Goal: Obtain resource: Download file/media

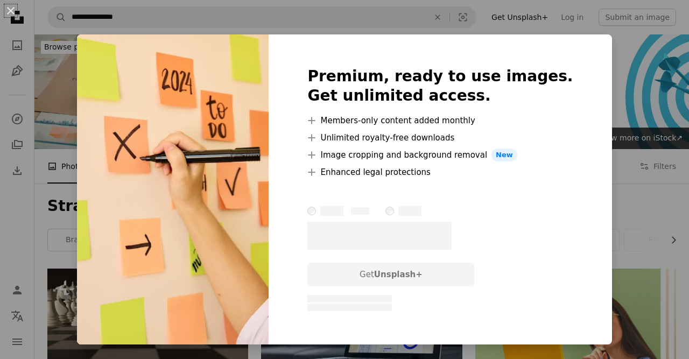
scroll to position [599, 0]
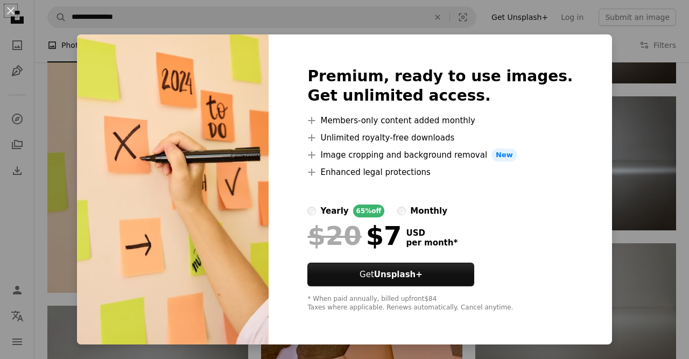
click at [593, 128] on div "An X shape Premium, ready to use images. Get unlimited access. A plus sign Memb…" at bounding box center [344, 179] width 689 height 359
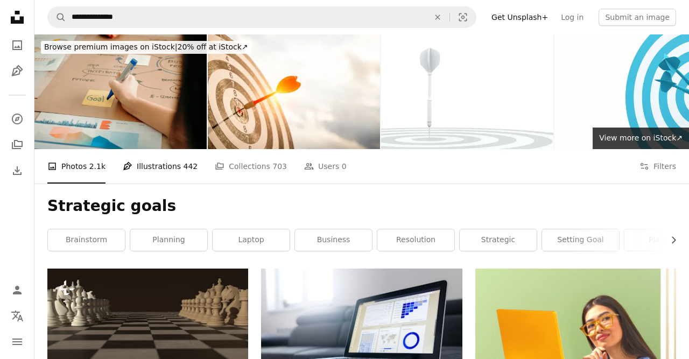
click at [134, 158] on link "Pen Tool Illustrations 442" at bounding box center [160, 166] width 75 height 34
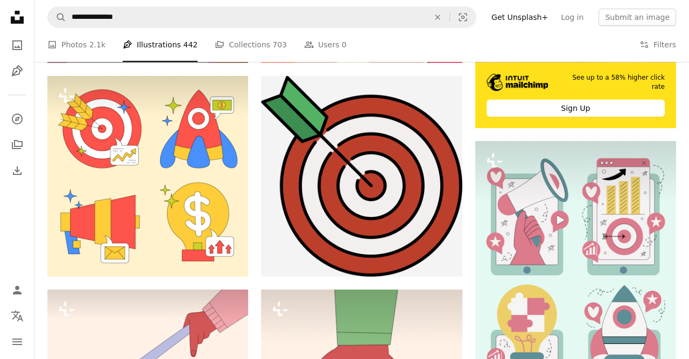
scroll to position [367, 0]
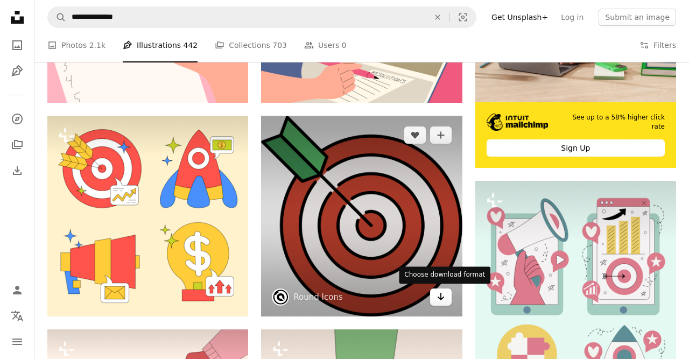
click at [443, 299] on icon "Arrow pointing down" at bounding box center [440, 296] width 9 height 13
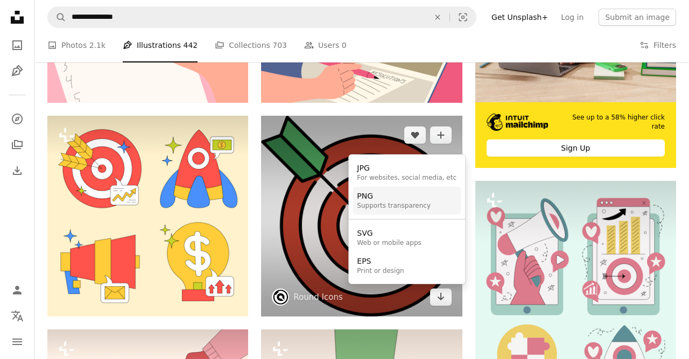
click at [404, 205] on div "Supports transparency" at bounding box center [394, 206] width 74 height 9
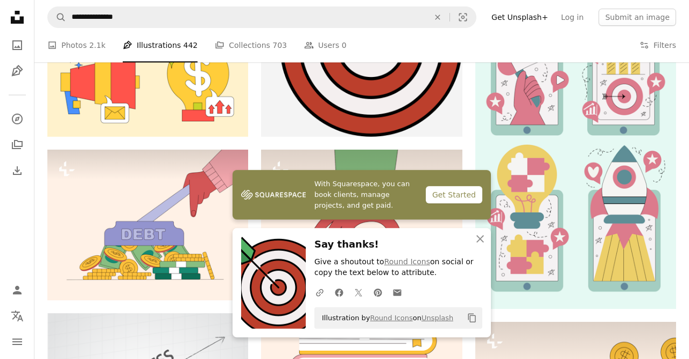
scroll to position [546, 0]
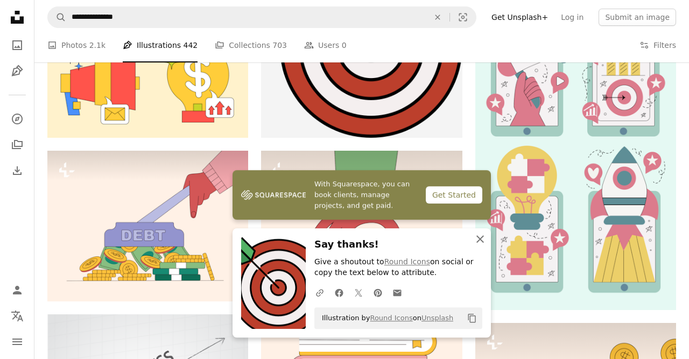
click at [480, 237] on icon "An X shape" at bounding box center [479, 238] width 13 height 13
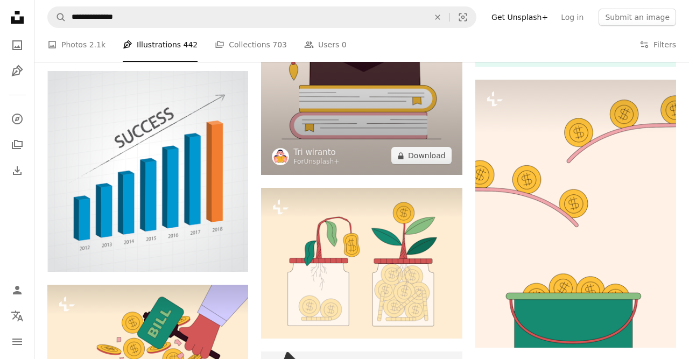
scroll to position [790, 0]
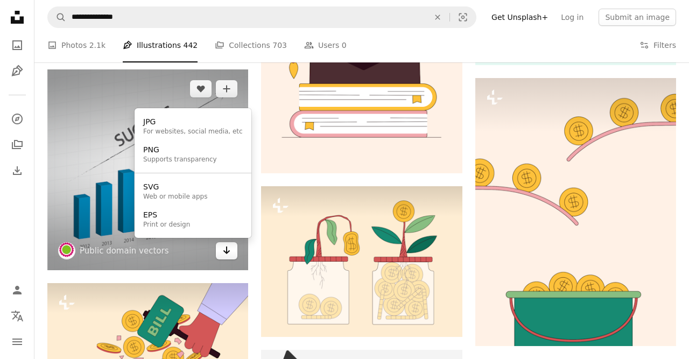
click at [226, 254] on icon "Arrow pointing down" at bounding box center [226, 250] width 9 height 13
click at [201, 153] on div "PNG" at bounding box center [180, 150] width 74 height 11
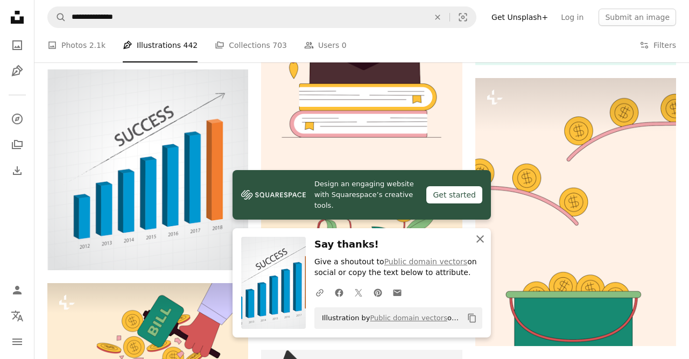
click at [483, 236] on icon "An X shape" at bounding box center [479, 238] width 13 height 13
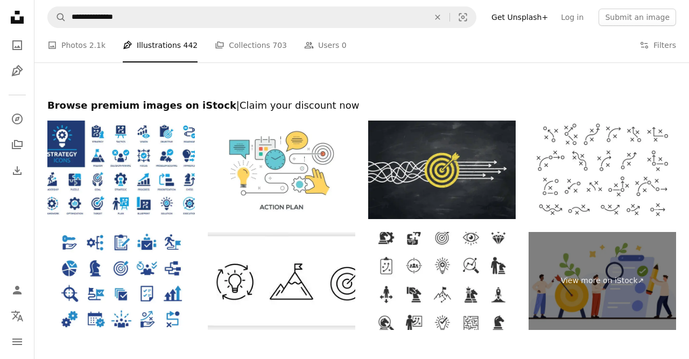
scroll to position [1929, 0]
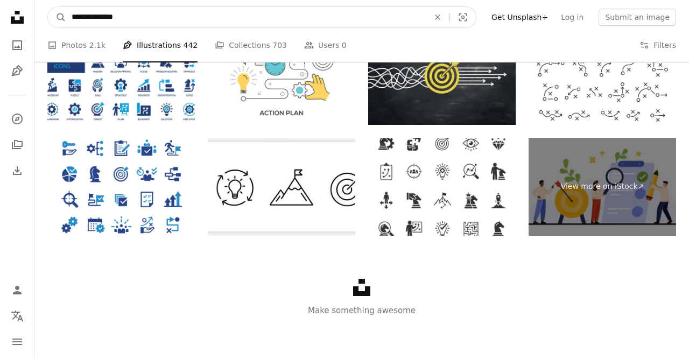
click at [188, 23] on input "**********" at bounding box center [245, 17] width 359 height 20
type input "**********"
click button "A magnifying glass" at bounding box center [57, 17] width 18 height 20
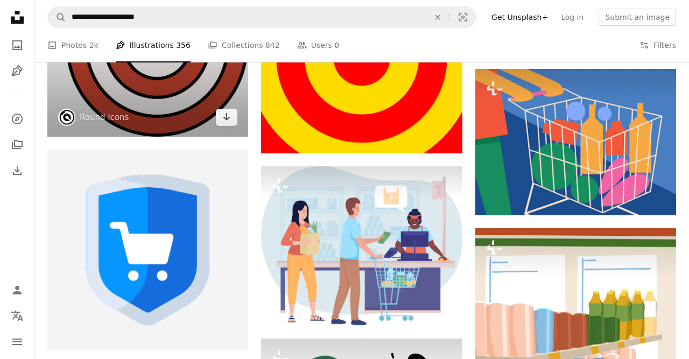
scroll to position [574, 0]
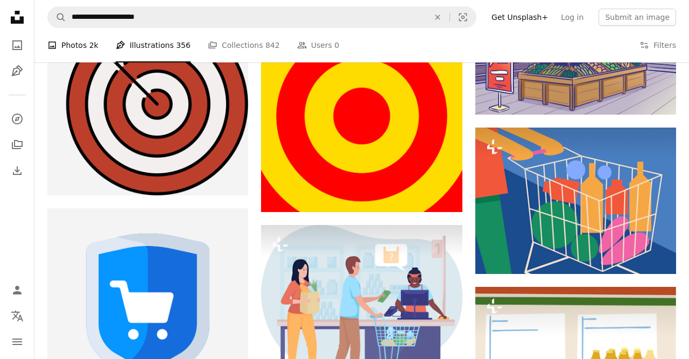
click at [84, 47] on link "A photo Photos 2k" at bounding box center [72, 45] width 51 height 34
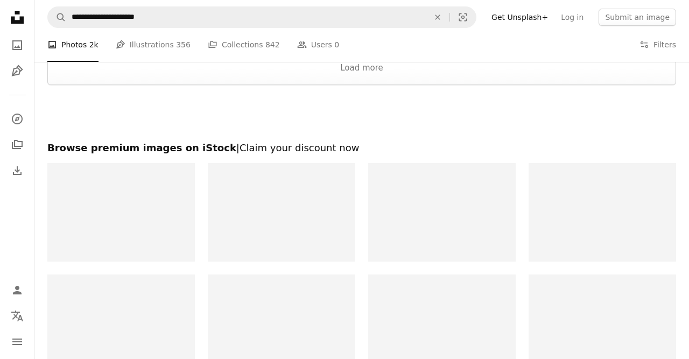
scroll to position [1563, 0]
